Goal: Communication & Community: Answer question/provide support

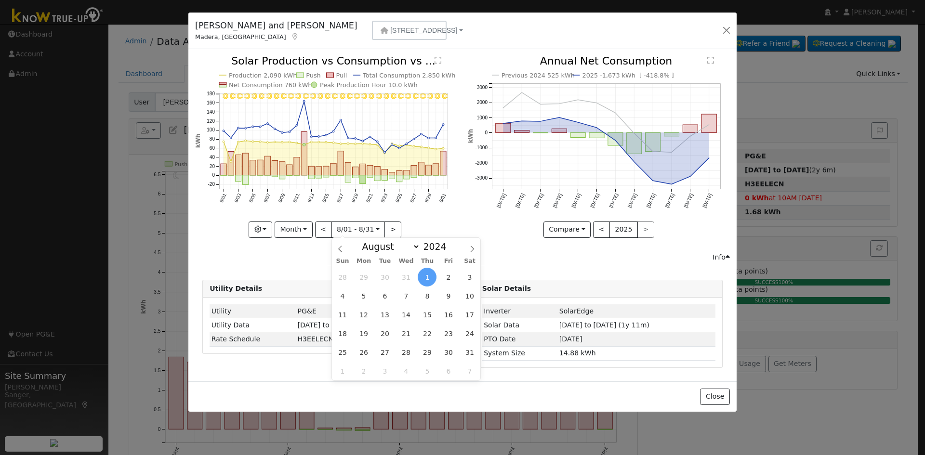
select select "7"
click at [726, 30] on button "button" at bounding box center [725, 30] width 13 height 13
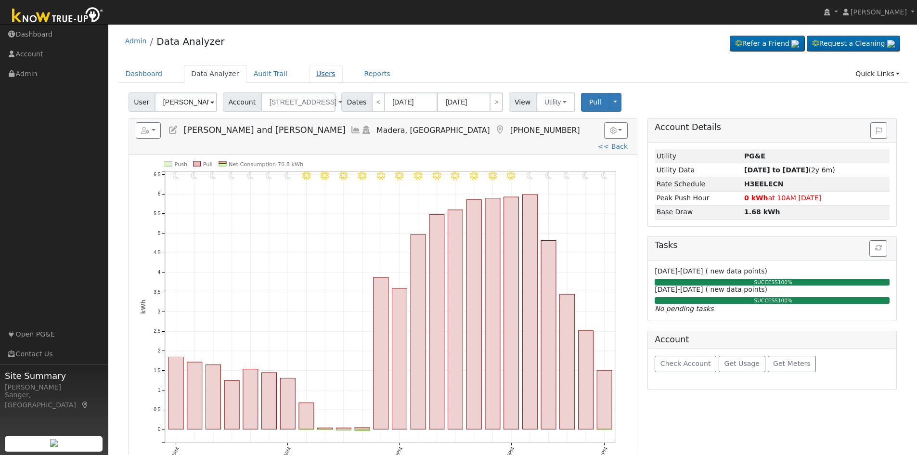
click at [318, 74] on link "Users" at bounding box center [326, 74] width 34 height 18
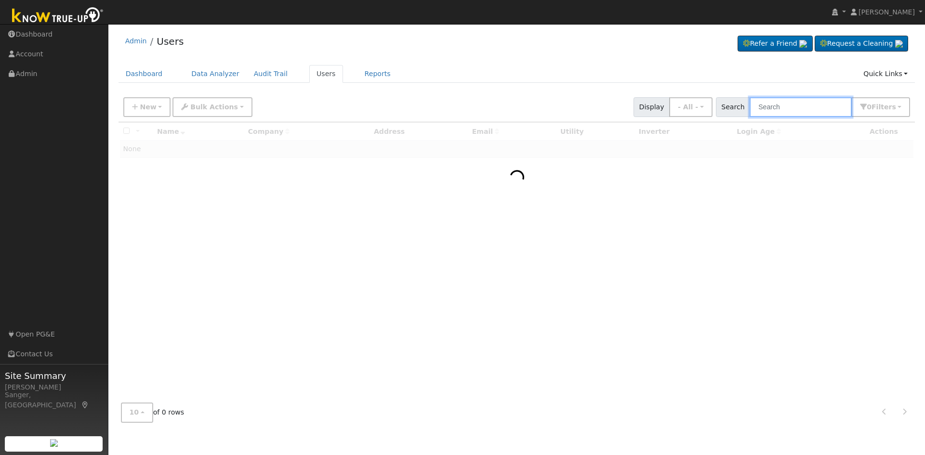
click at [771, 113] on input "text" at bounding box center [800, 107] width 102 height 20
paste input "Michael Tsuboi"
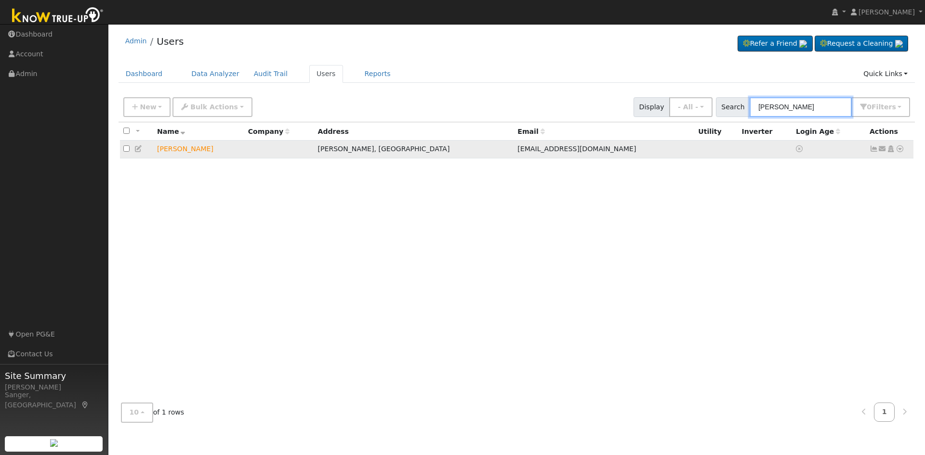
type input "Michael Tsuboi"
click at [884, 151] on icon at bounding box center [882, 148] width 9 height 7
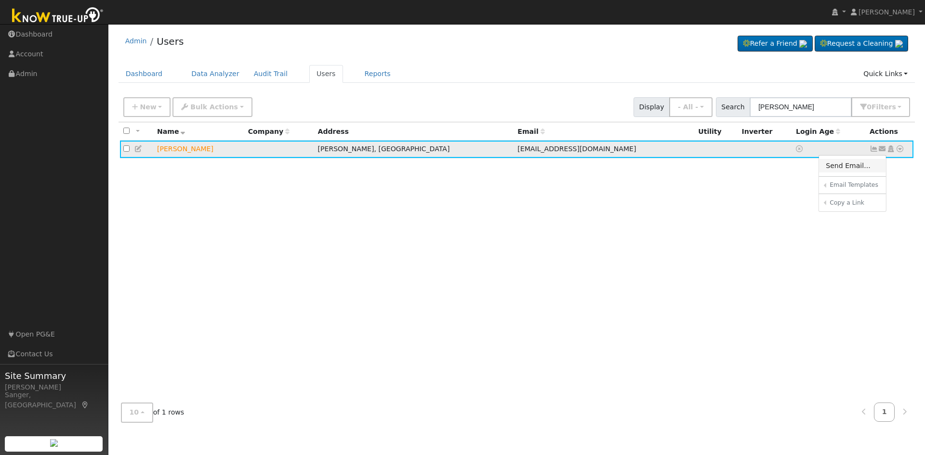
click at [846, 167] on link "Send Email..." at bounding box center [852, 165] width 67 height 13
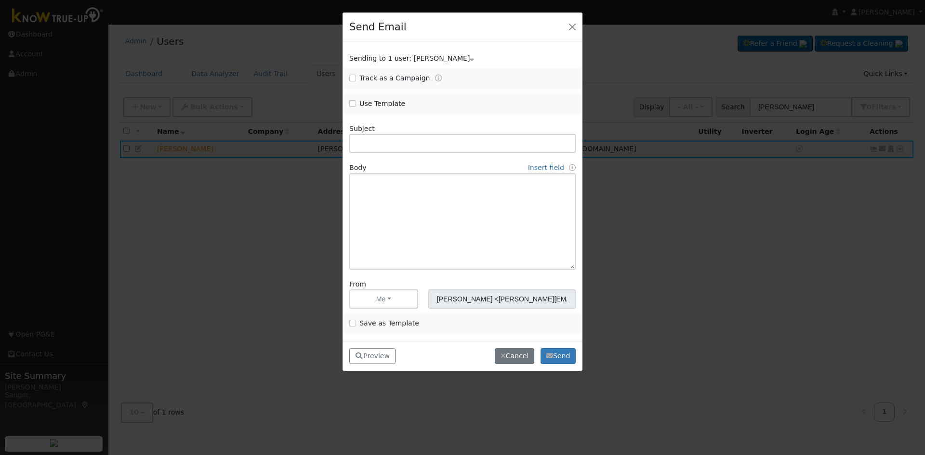
click at [347, 101] on div "Use Template" at bounding box center [403, 104] width 118 height 11
click at [352, 104] on input "Use Template" at bounding box center [352, 103] width 7 height 7
checkbox input "true"
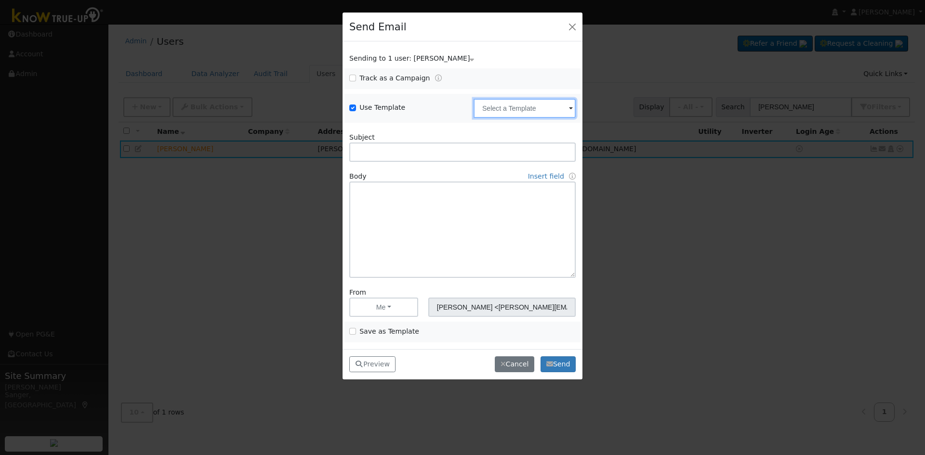
click at [500, 110] on input "text" at bounding box center [524, 108] width 102 height 19
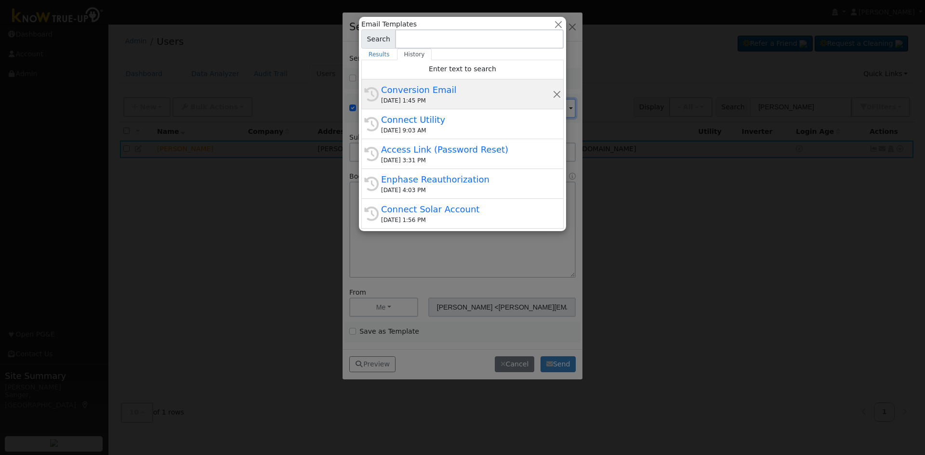
click at [463, 87] on div "Conversion Email" at bounding box center [466, 89] width 171 height 13
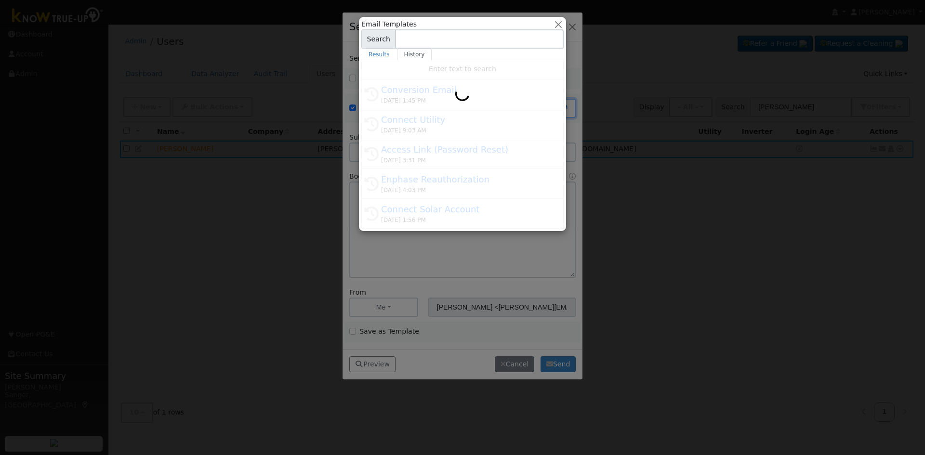
type input "Conversion Email"
type input "Connect Your Utility Account"
type textarea "Dear {user_fname}, The first step is to connect your electric utility account. …"
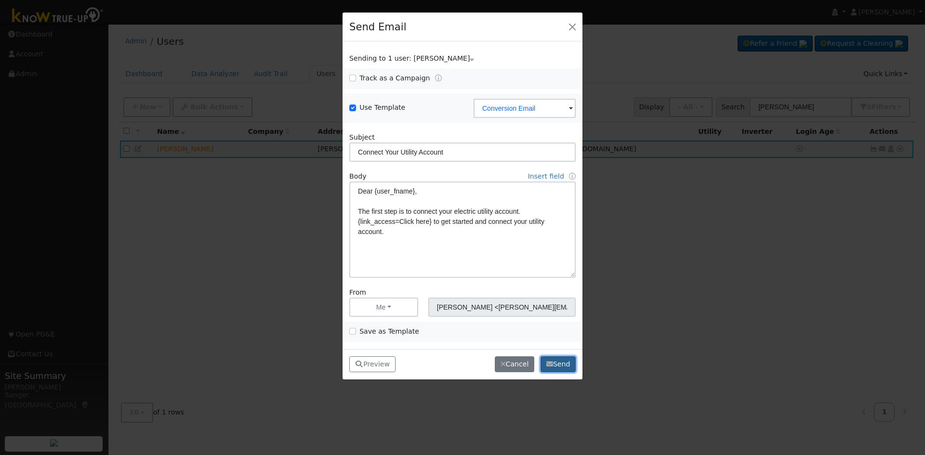
click at [560, 365] on button "Send" at bounding box center [557, 364] width 35 height 16
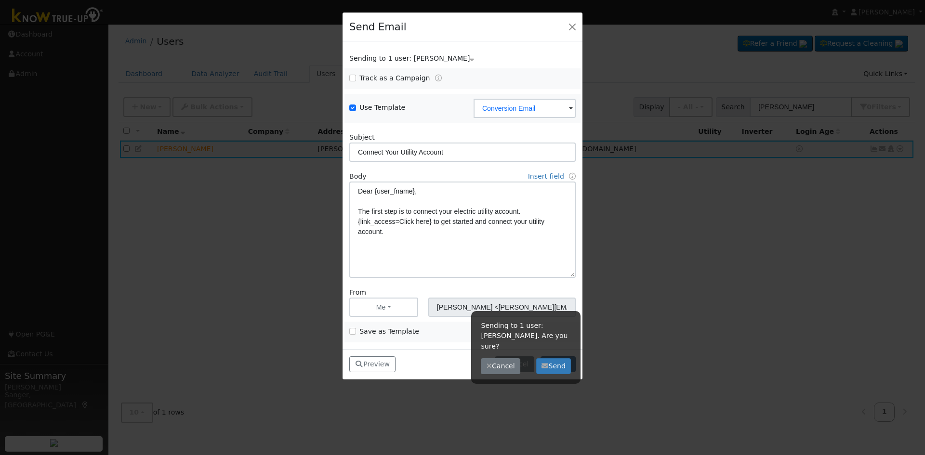
click at [560, 365] on div "Sending to 1 user: Michael Tsuboi. Are you sure? Cancel Send" at bounding box center [525, 347] width 109 height 73
click at [560, 358] on button "Send" at bounding box center [553, 366] width 35 height 16
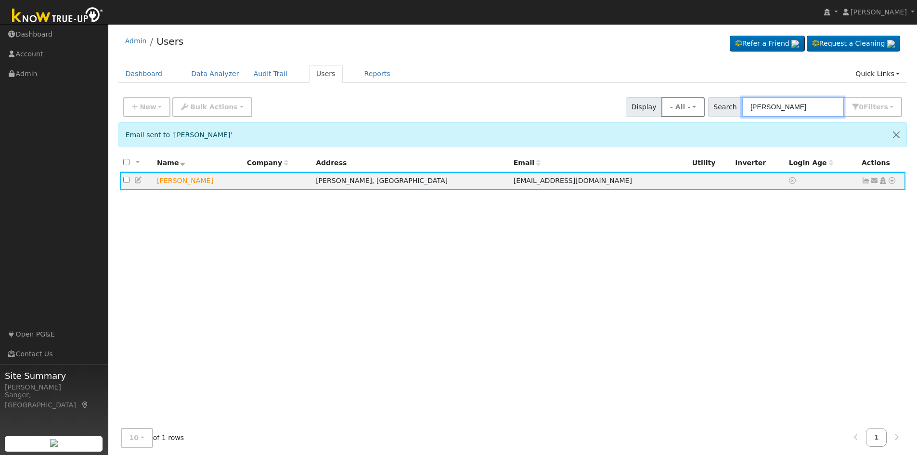
drag, startPoint x: 806, startPoint y: 106, endPoint x: 697, endPoint y: 104, distance: 108.8
click at [697, 104] on div "New Add User Quick Add Quick Connect Quick Convert Lead Bulk Actions Send Email…" at bounding box center [512, 105] width 783 height 23
paste input "Neil Block"
type input "Neil Block"
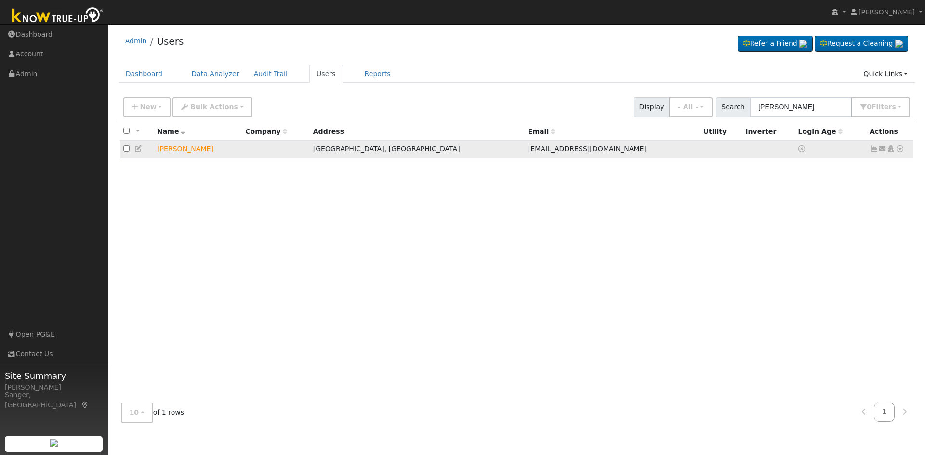
click at [880, 147] on icon at bounding box center [882, 148] width 9 height 7
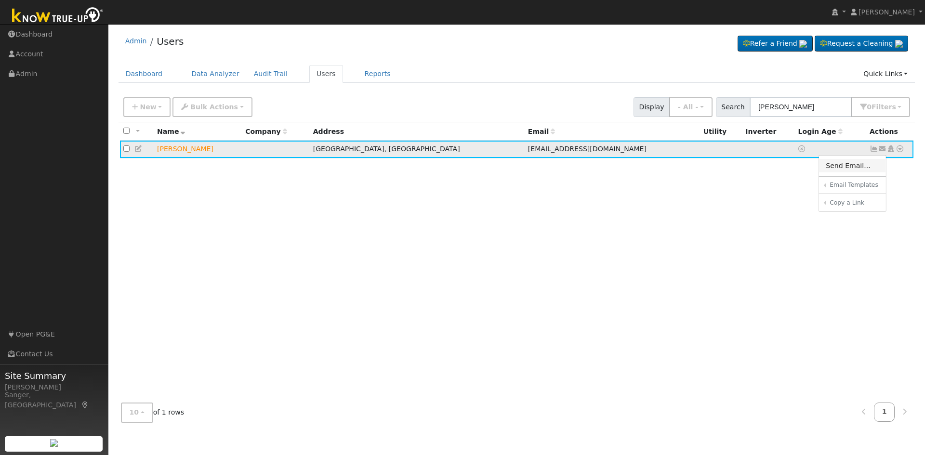
click at [849, 169] on link "Send Email..." at bounding box center [852, 165] width 67 height 13
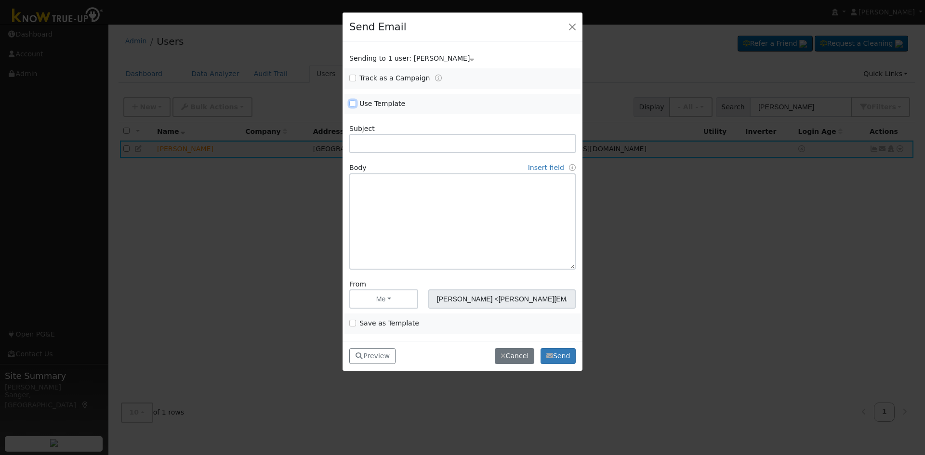
click at [353, 101] on input "Use Template" at bounding box center [352, 103] width 7 height 7
checkbox input "true"
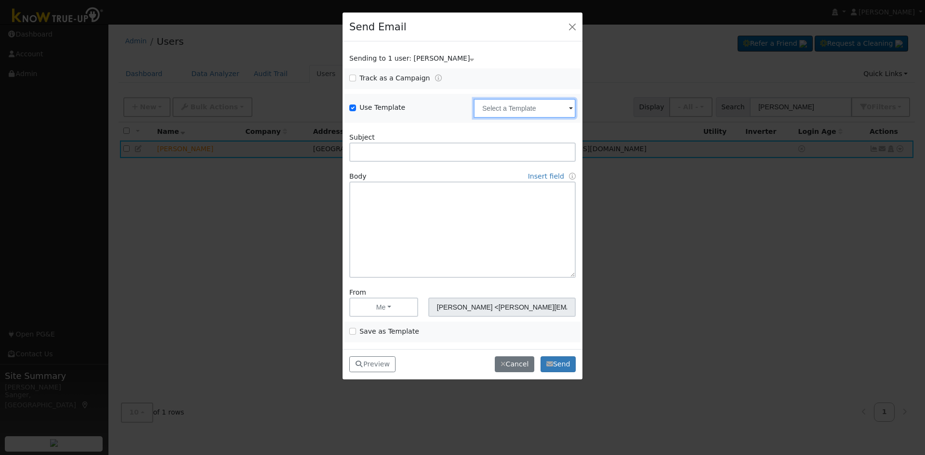
click at [519, 112] on input "text" at bounding box center [524, 108] width 102 height 19
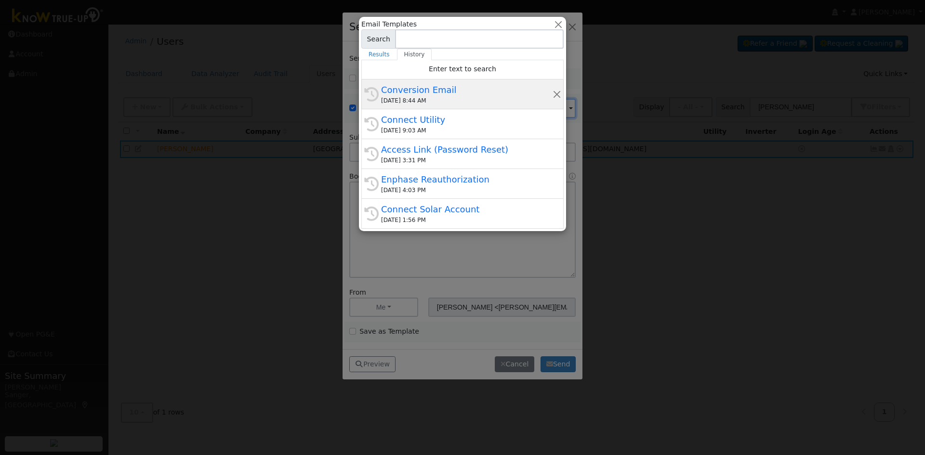
click at [418, 87] on div "Conversion Email" at bounding box center [466, 89] width 171 height 13
type input "Conversion Email"
type input "Connect Your Utility Account"
type textarea "Dear {user_fname}, The first step is to connect your electric utility account. …"
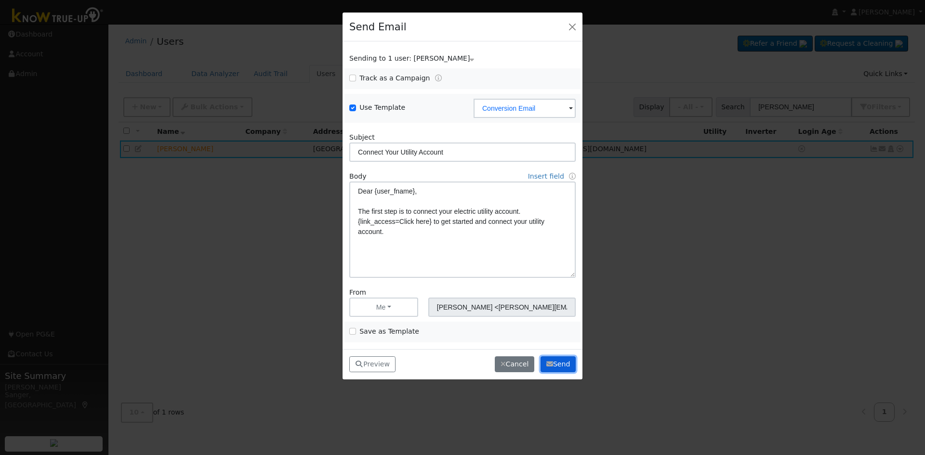
click at [558, 364] on button "Send" at bounding box center [557, 364] width 35 height 16
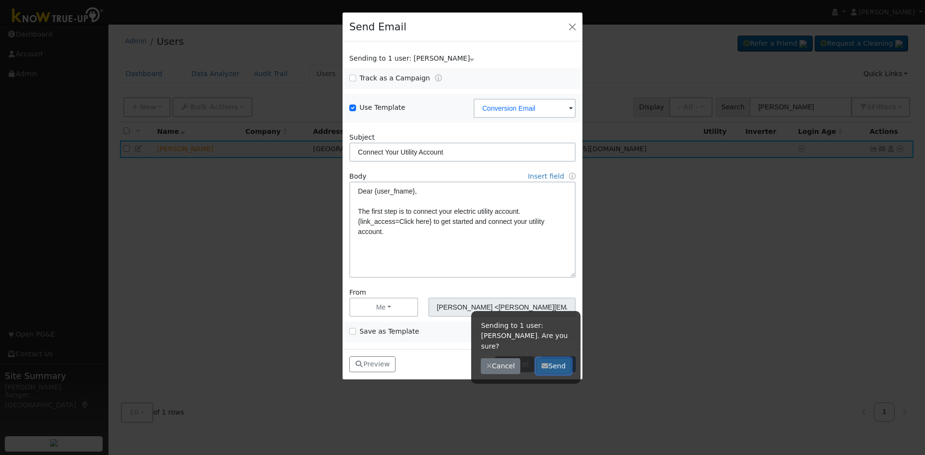
click at [557, 358] on button "Send" at bounding box center [553, 366] width 35 height 16
